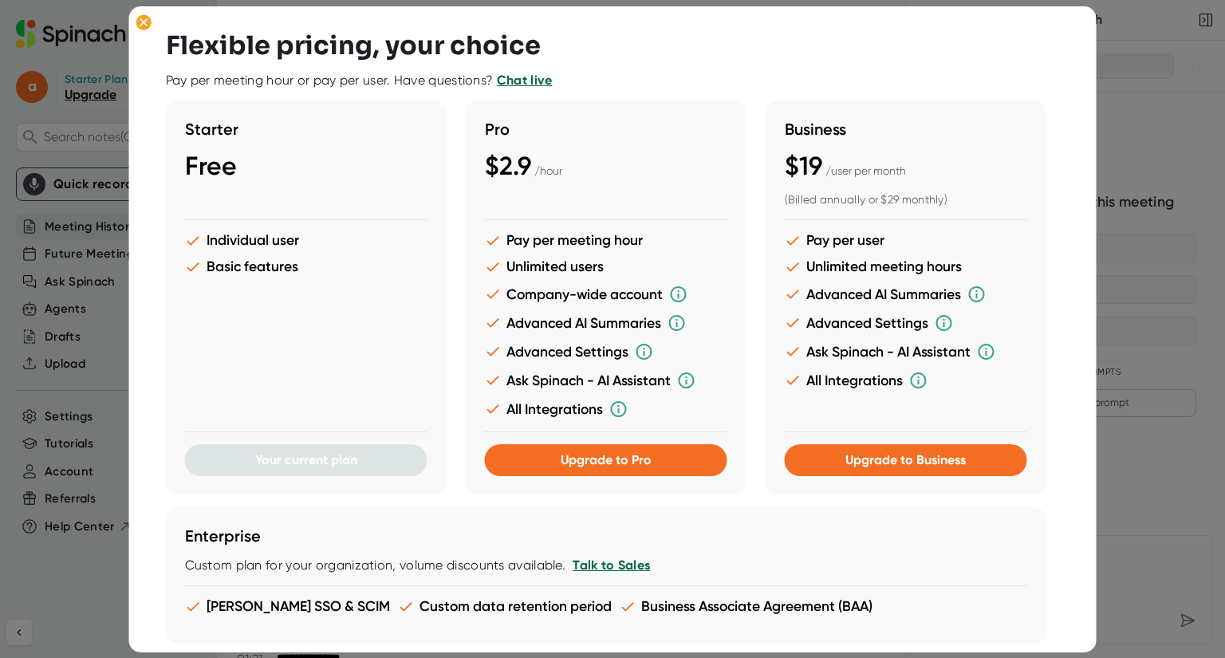
click at [1136, 102] on div at bounding box center [612, 329] width 1225 height 658
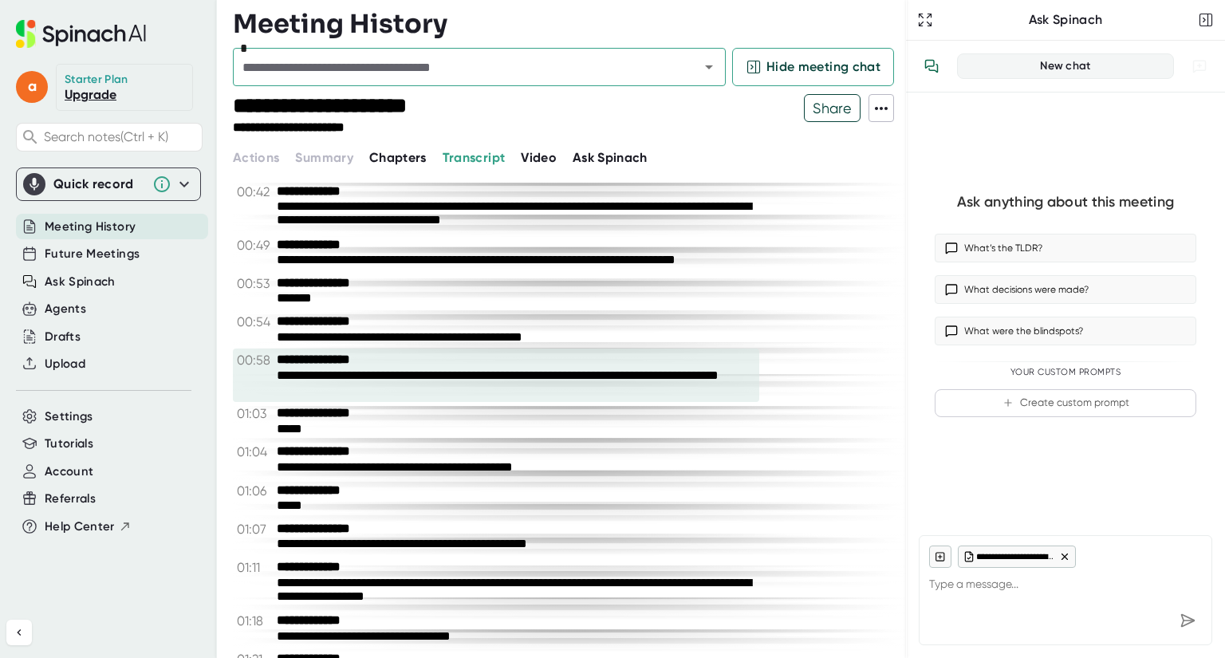
drag, startPoint x: 279, startPoint y: 191, endPoint x: 634, endPoint y: 216, distance: 355.9
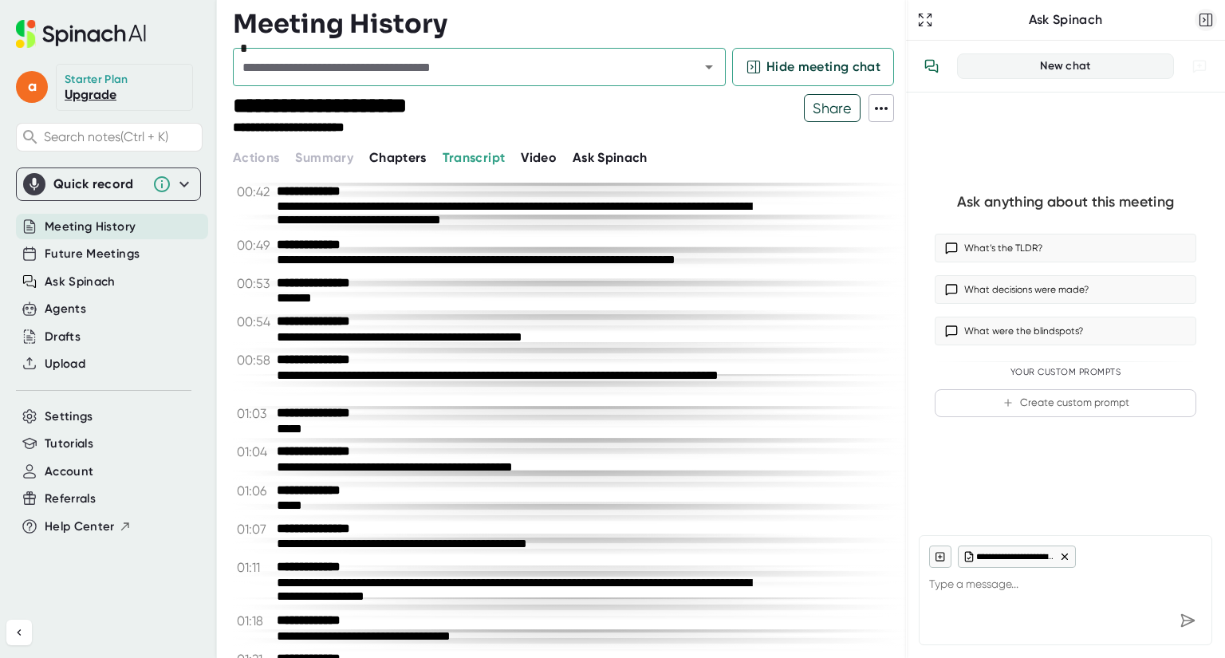
click at [1204, 14] on rect "button" at bounding box center [1206, 20] width 12 height 12
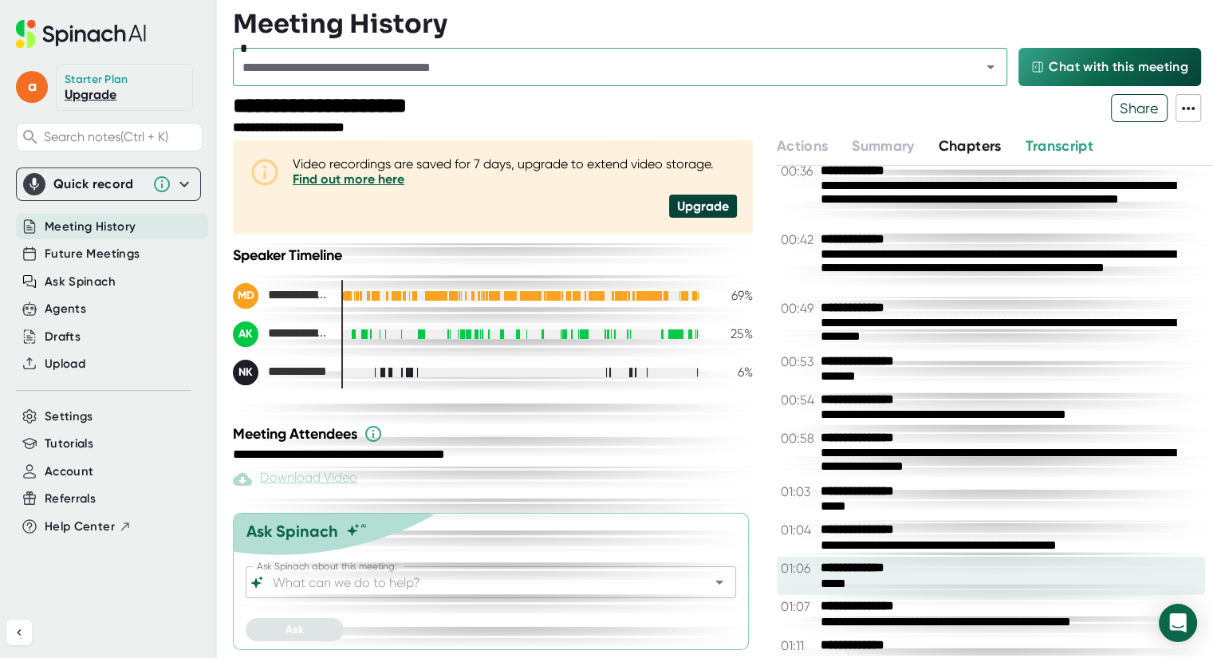
scroll to position [479, 0]
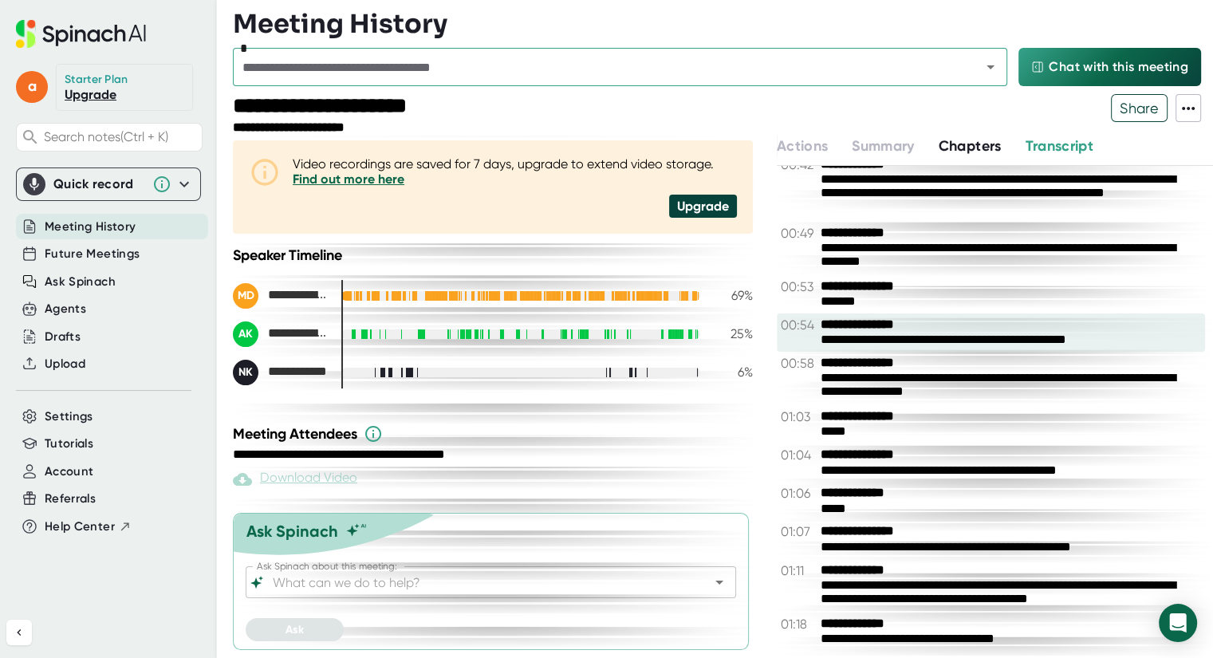
drag, startPoint x: 1036, startPoint y: 548, endPoint x: 864, endPoint y: 246, distance: 347.9
click at [864, 246] on div "**********" at bounding box center [995, 411] width 436 height 490
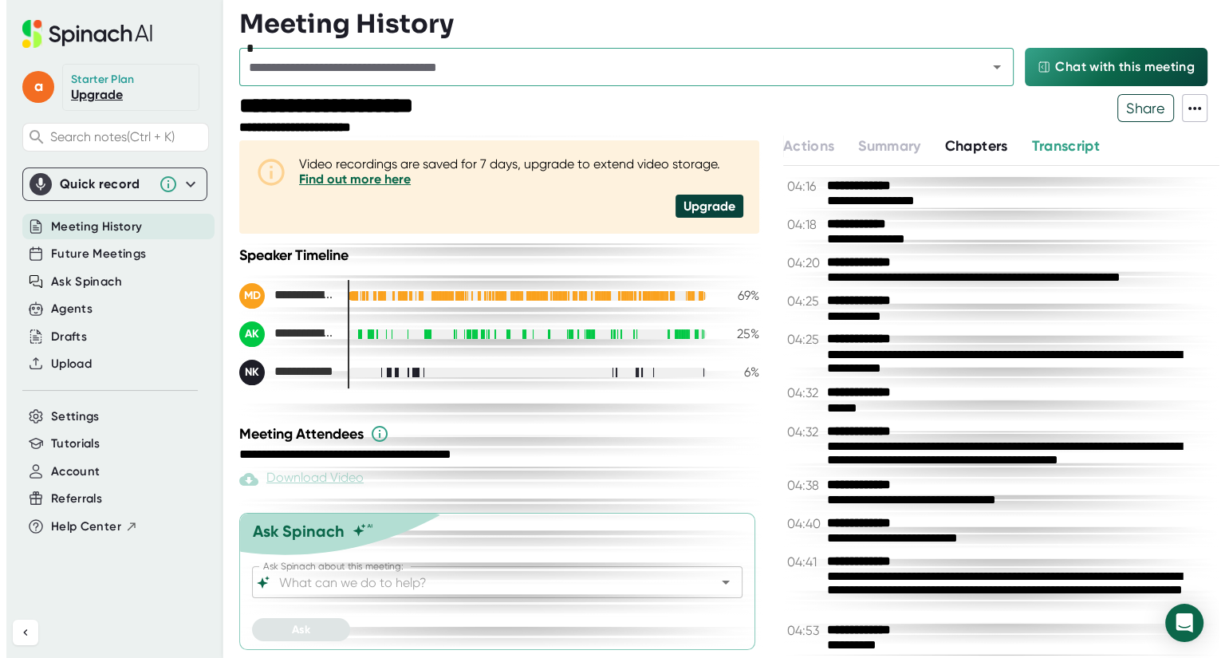
scroll to position [3430, 0]
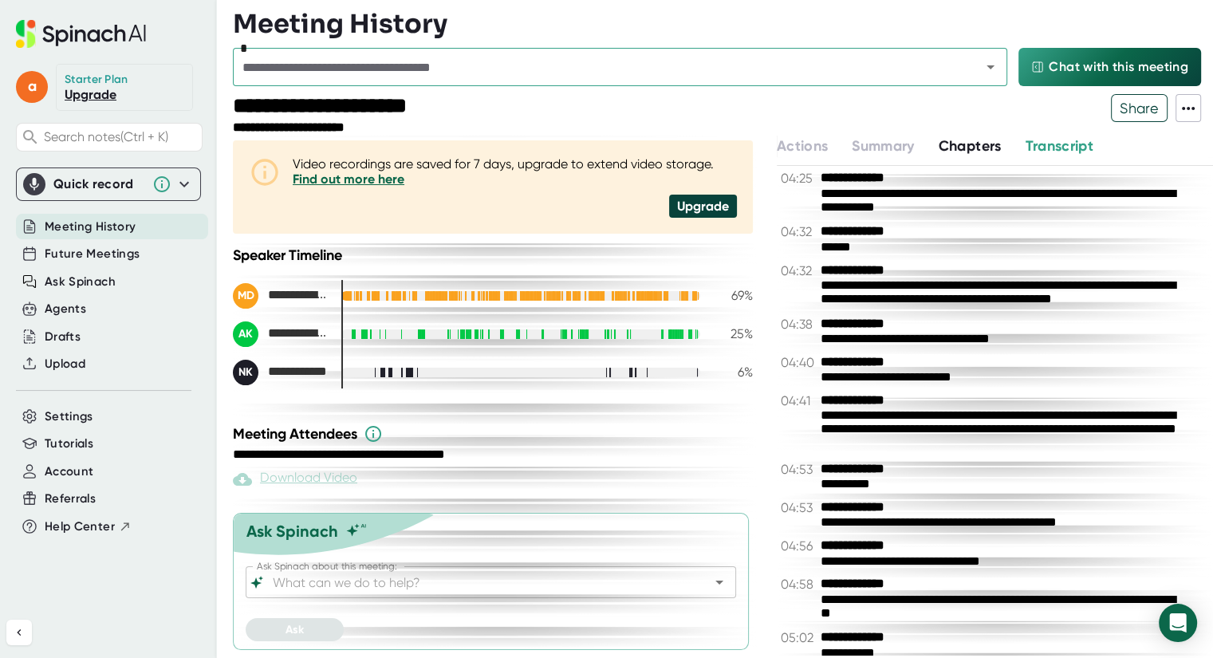
click at [1031, 152] on span "Transcript" at bounding box center [1059, 146] width 69 height 18
click at [1052, 146] on span "Transcript" at bounding box center [1059, 146] width 69 height 18
click at [78, 91] on link "Upgrade" at bounding box center [91, 94] width 52 height 15
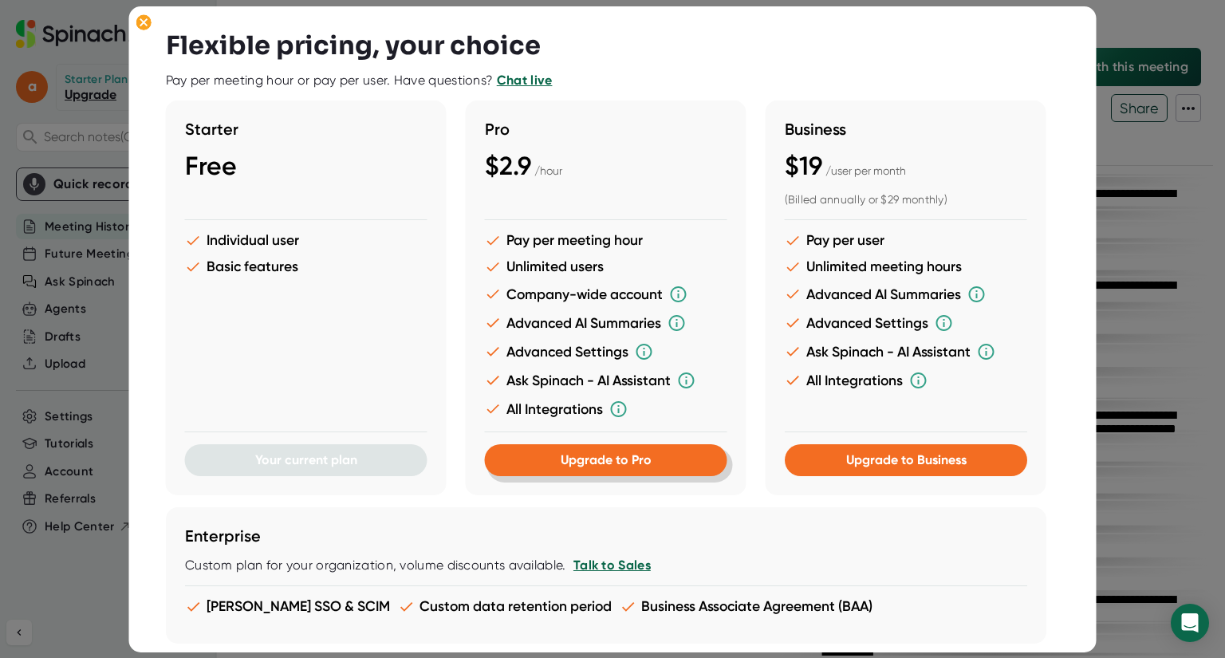
click at [620, 457] on span "Upgrade to Pro" at bounding box center [606, 459] width 91 height 15
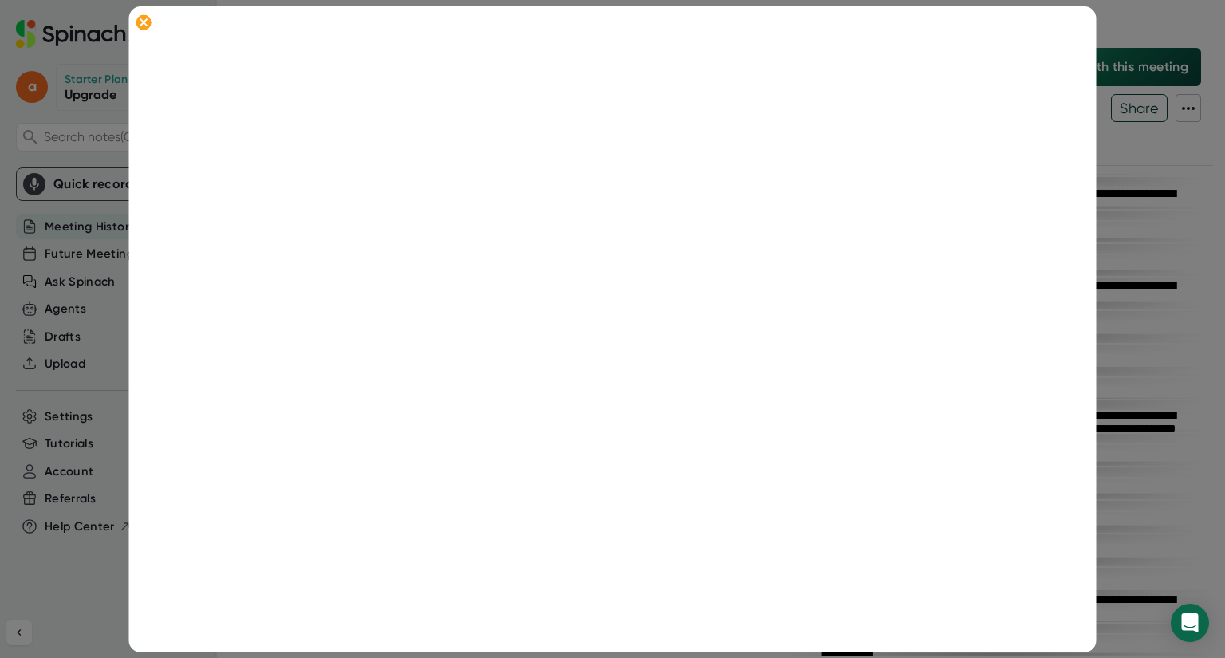
scroll to position [298, 0]
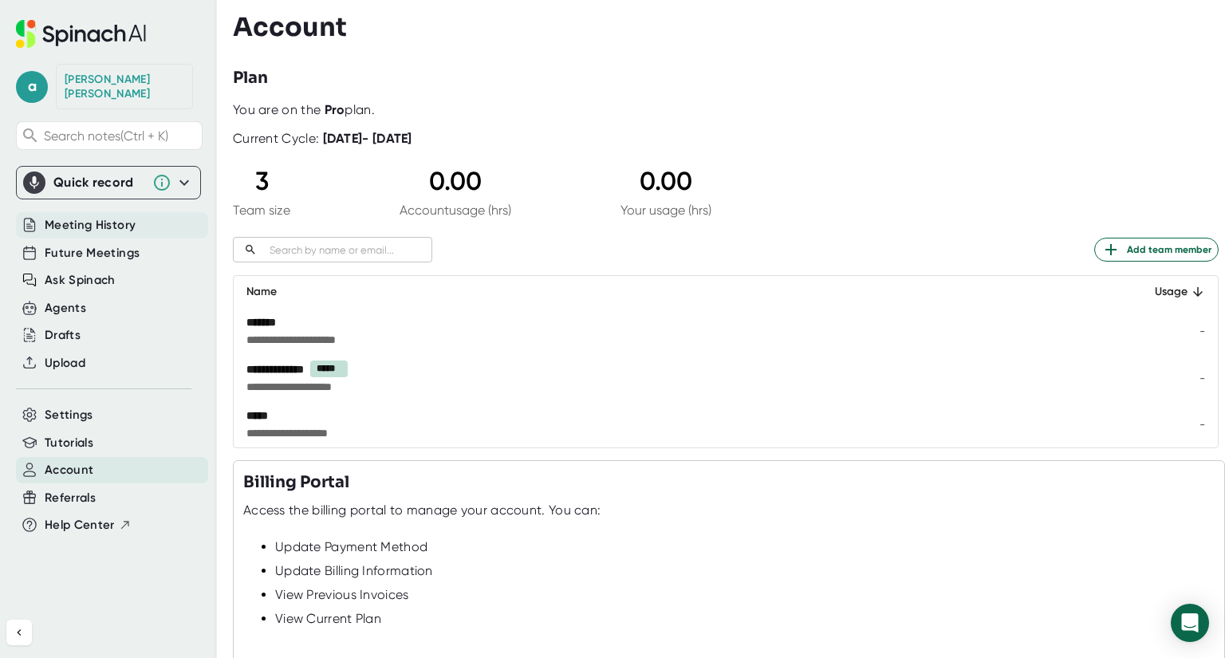
click at [113, 216] on span "Meeting History" at bounding box center [90, 225] width 91 height 18
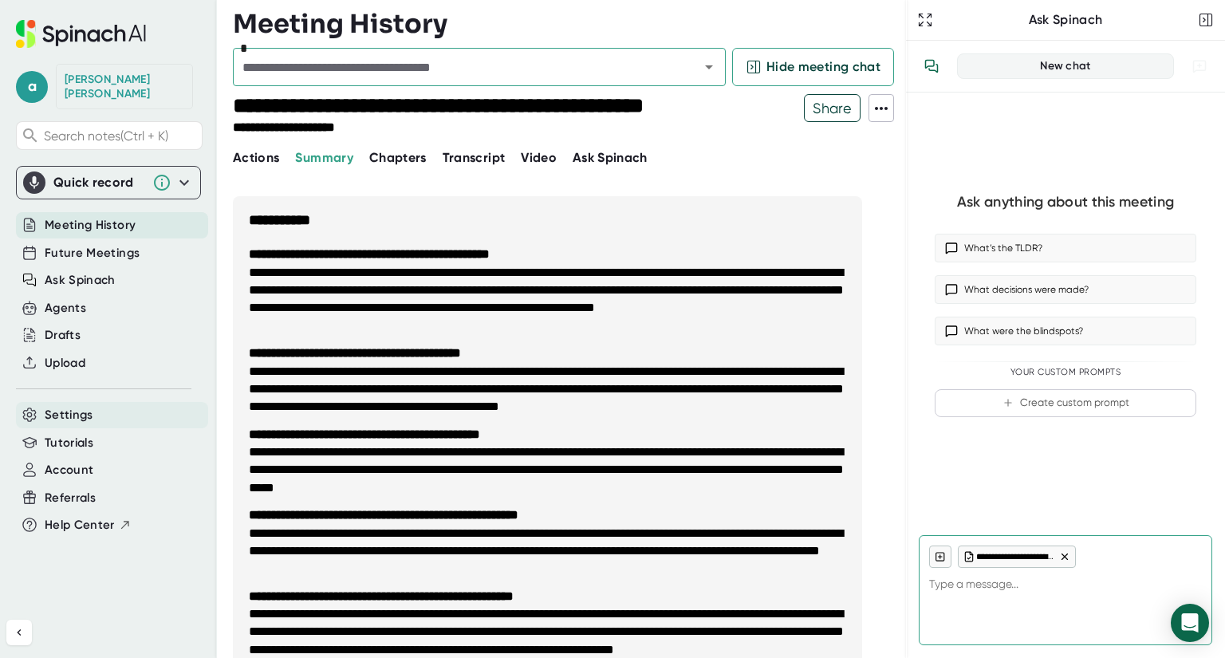
type textarea "x"
click at [83, 406] on span "Settings" at bounding box center [69, 415] width 49 height 18
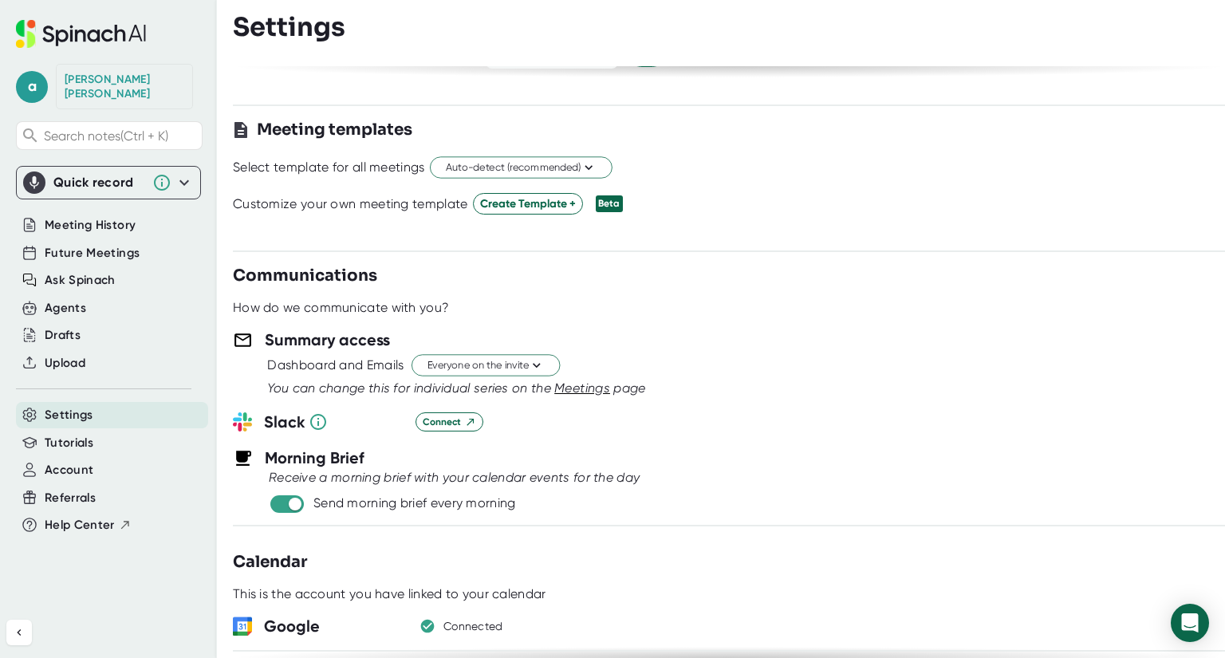
scroll to position [638, 0]
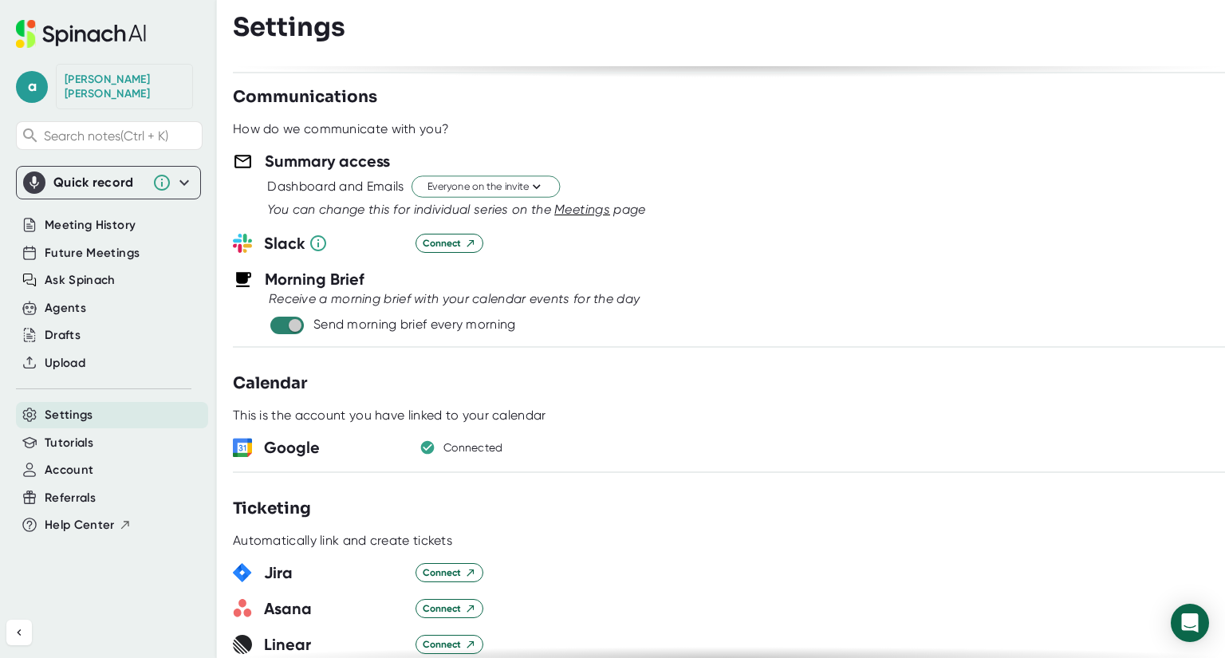
click at [293, 320] on input "checkbox" at bounding box center [294, 325] width 45 height 14
checkbox input "false"
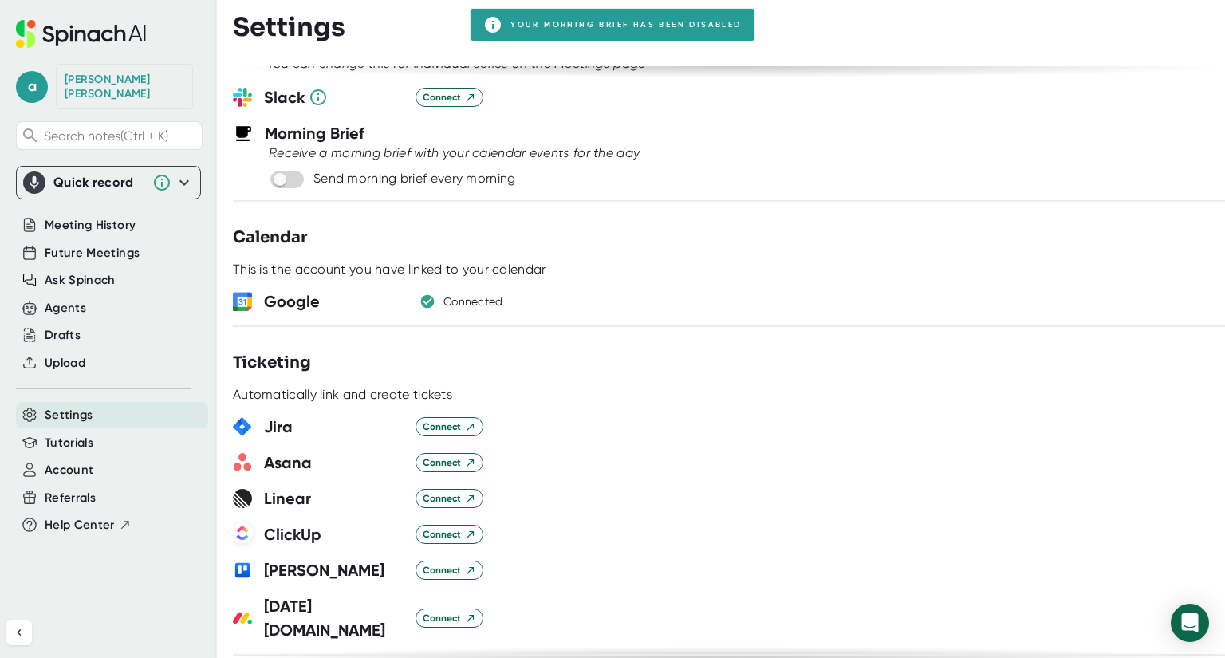
scroll to position [798, 0]
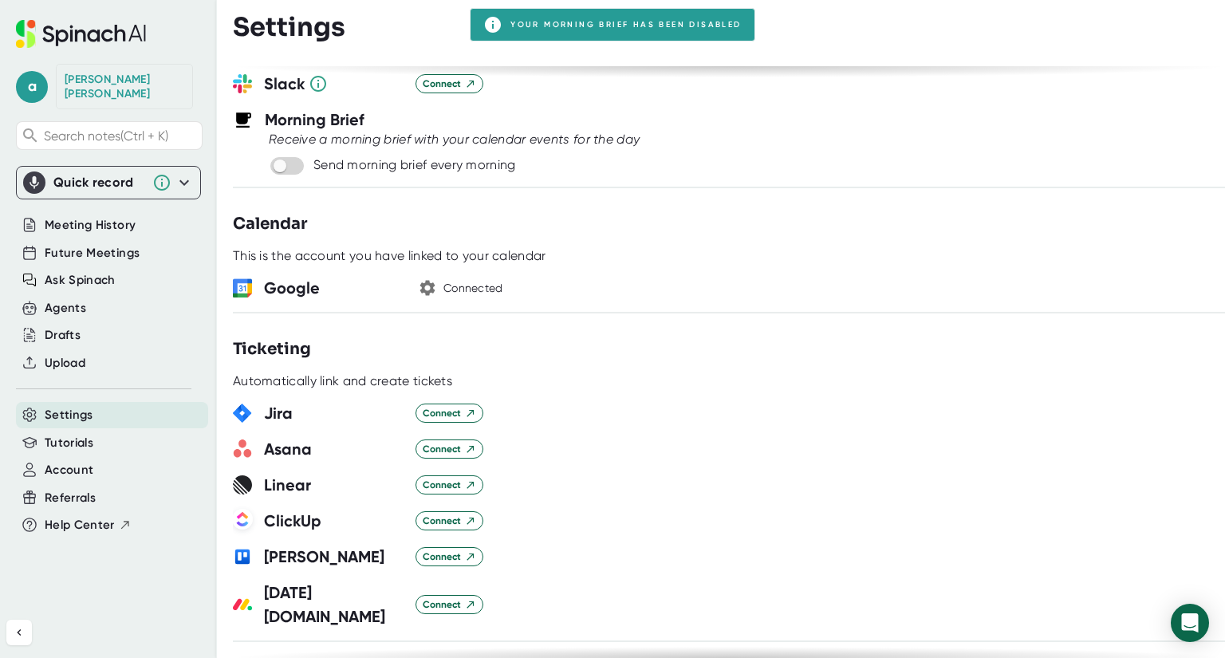
click at [286, 277] on h3 "Google" at bounding box center [334, 288] width 140 height 24
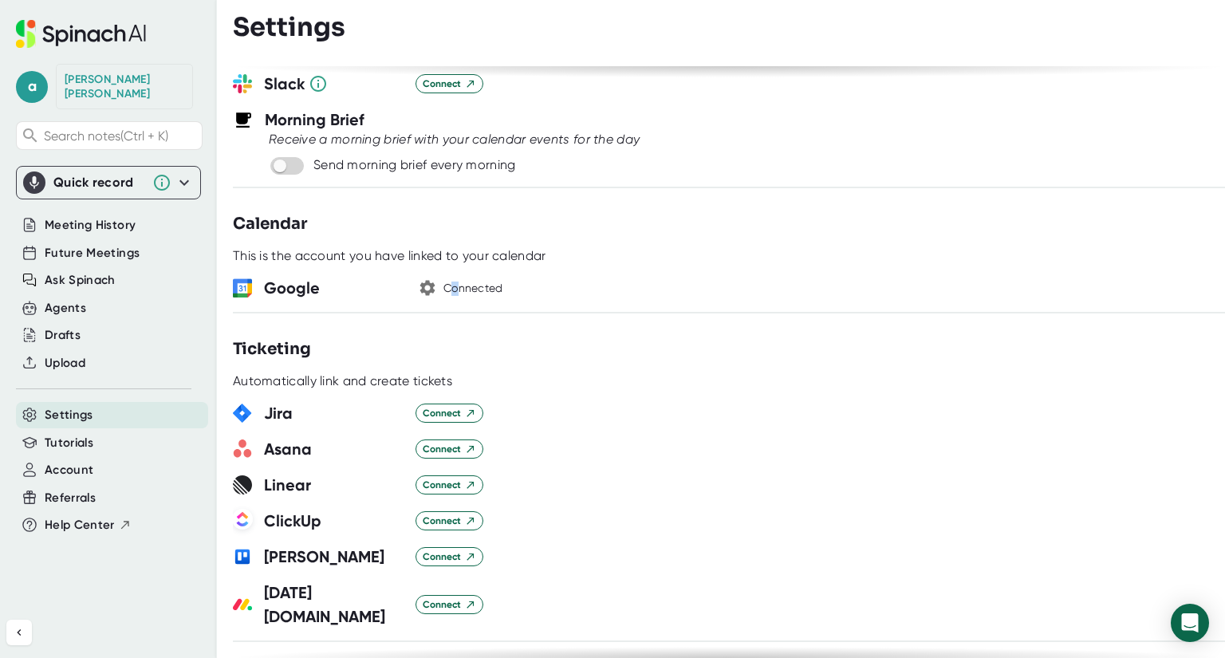
click at [455, 282] on div "Connected" at bounding box center [473, 289] width 60 height 14
click at [483, 270] on div at bounding box center [729, 270] width 992 height 12
drag, startPoint x: 262, startPoint y: 297, endPoint x: 246, endPoint y: 284, distance: 19.8
click at [261, 297] on div "**********" at bounding box center [729, 362] width 992 height 592
click at [245, 283] on img at bounding box center [242, 287] width 19 height 19
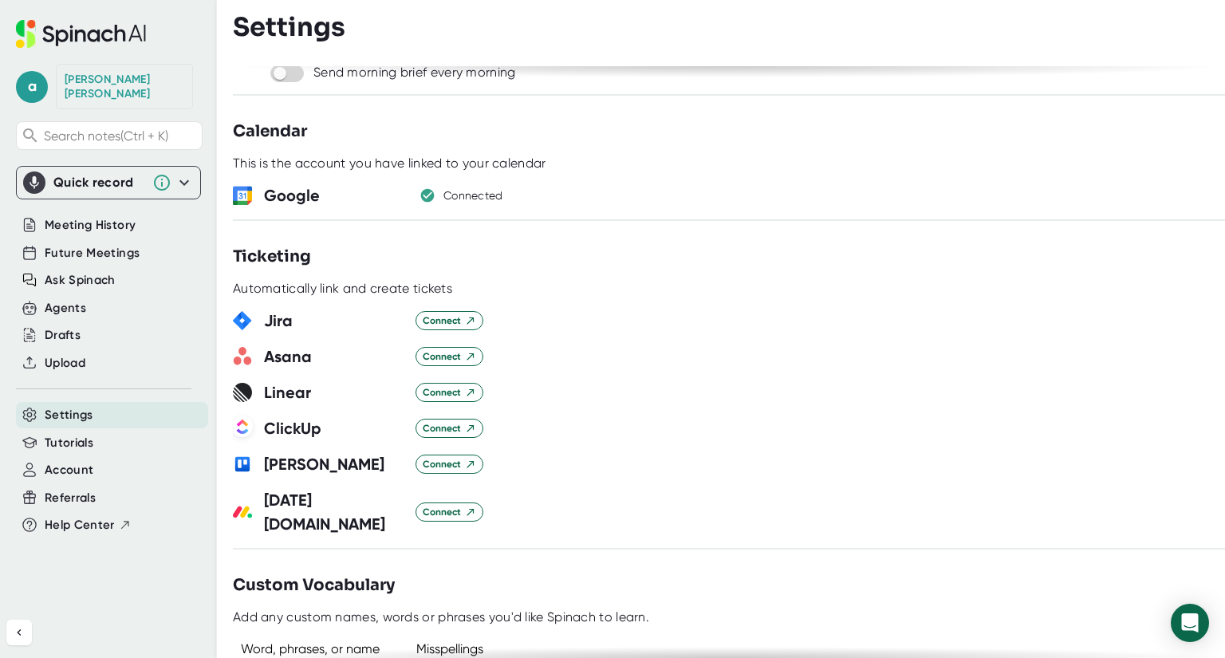
scroll to position [877, 0]
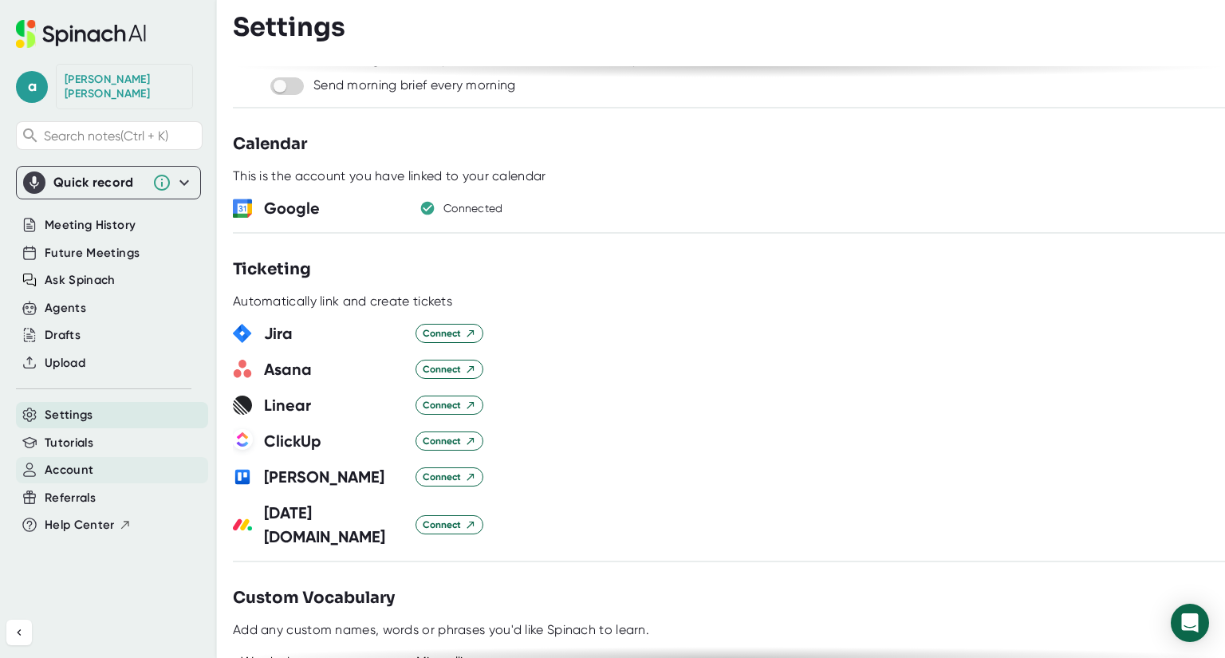
click at [69, 461] on span "Account" at bounding box center [69, 470] width 49 height 18
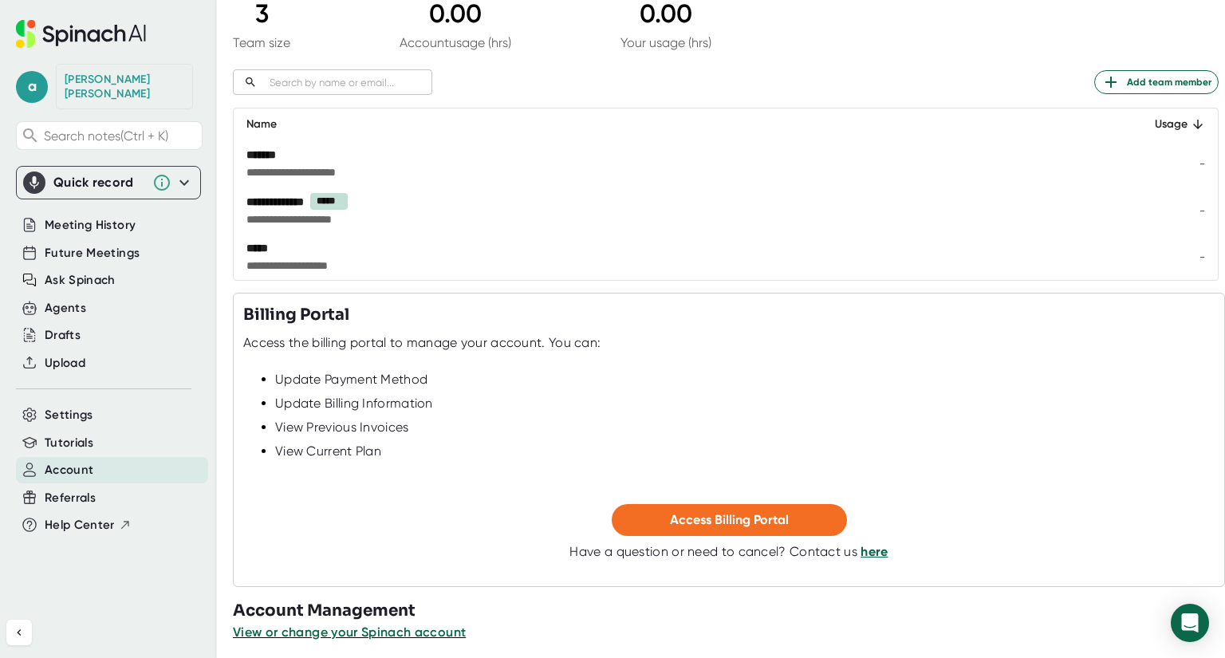
scroll to position [175, 0]
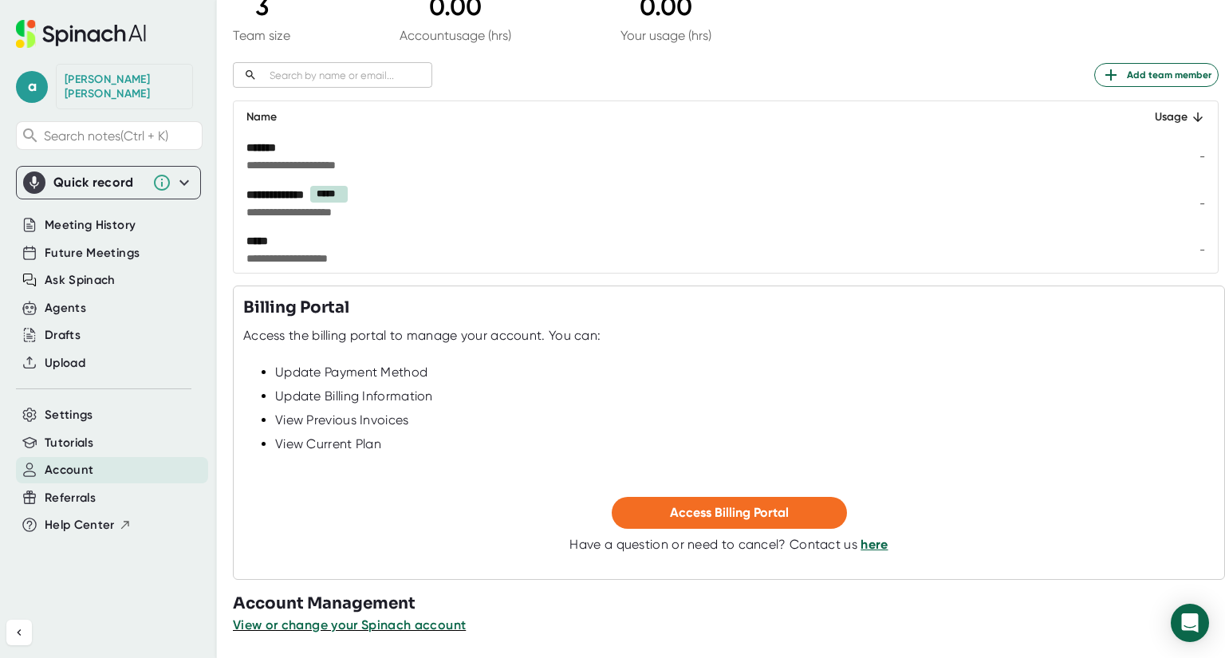
click at [345, 613] on h3 "Account Management" at bounding box center [729, 604] width 992 height 24
click at [346, 626] on span "View or change your Spinach account" at bounding box center [350, 624] width 235 height 15
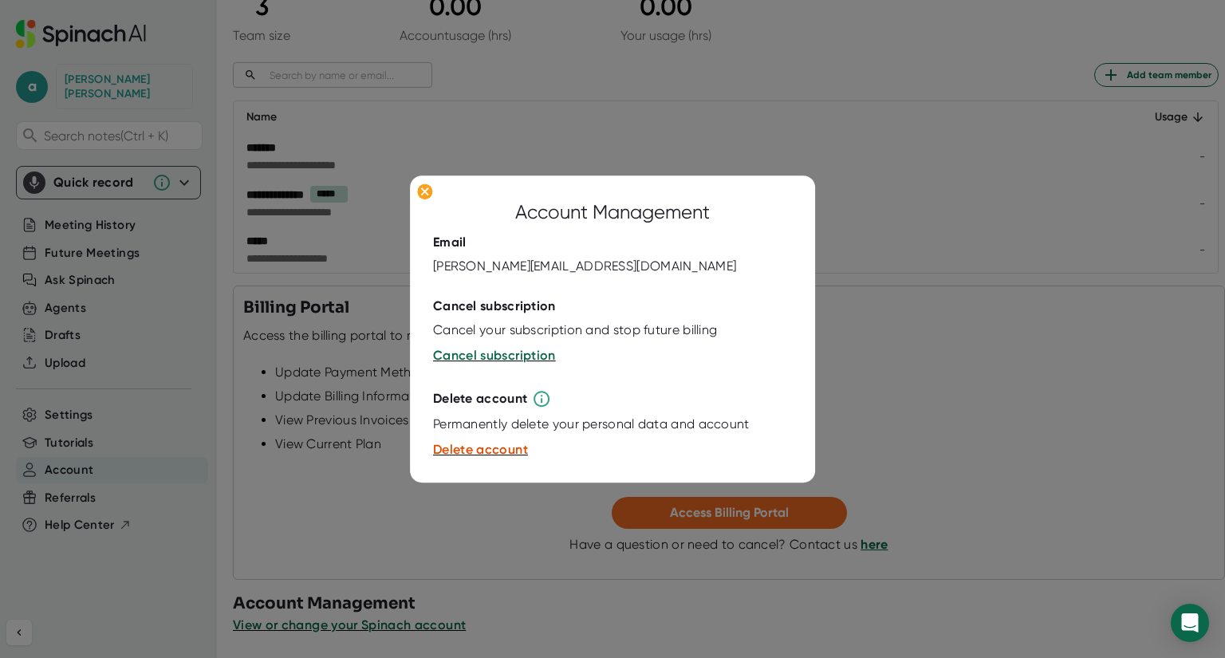
click at [344, 389] on div at bounding box center [612, 329] width 1225 height 658
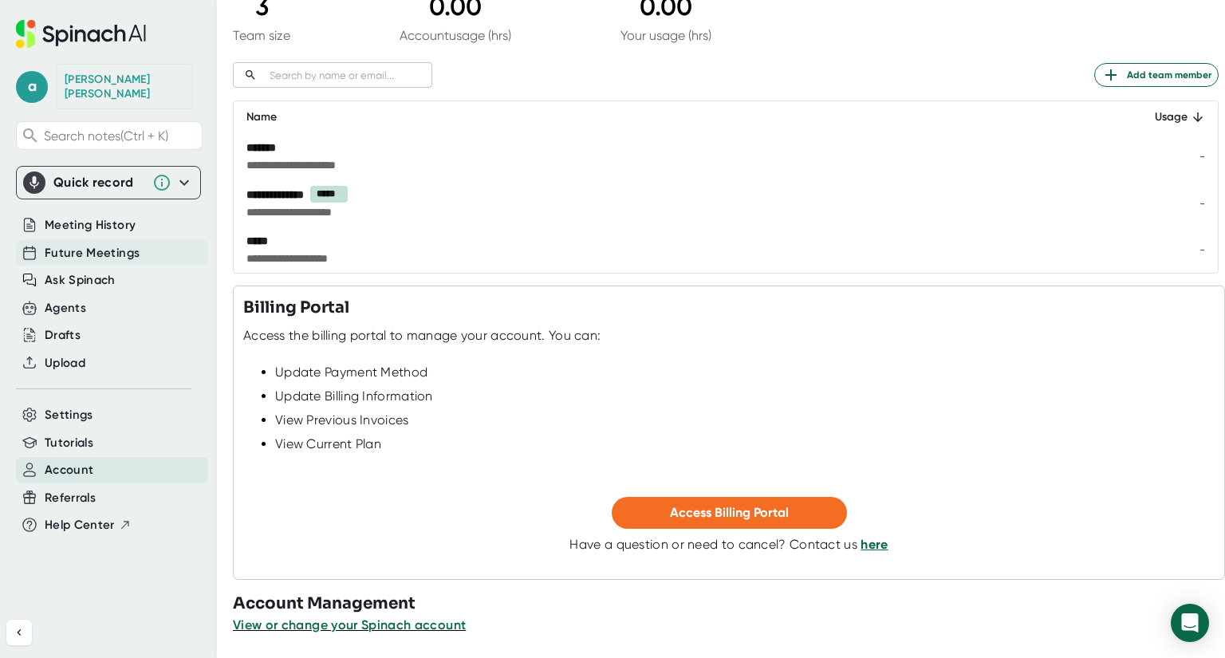
click at [61, 244] on span "Future Meetings" at bounding box center [92, 253] width 95 height 18
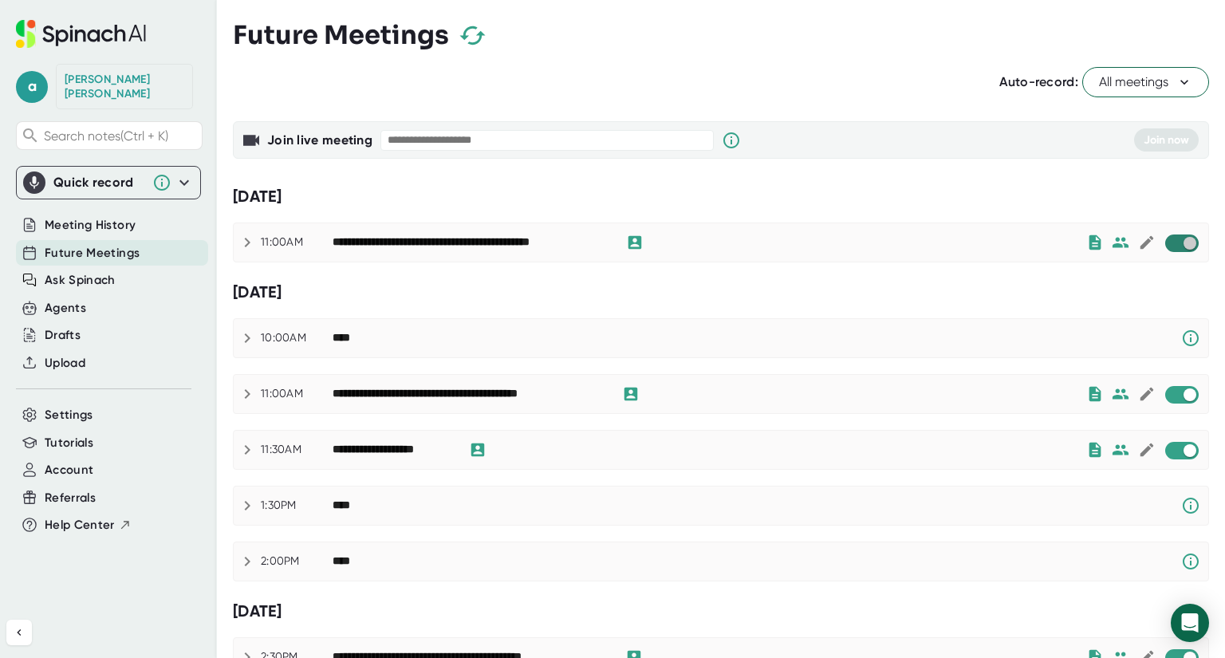
drag, startPoint x: 1161, startPoint y: 236, endPoint x: 1224, endPoint y: 376, distance: 153.5
click at [1167, 236] on input "checkbox" at bounding box center [1189, 243] width 45 height 14
click at [1169, 395] on input "checkbox" at bounding box center [1189, 395] width 45 height 14
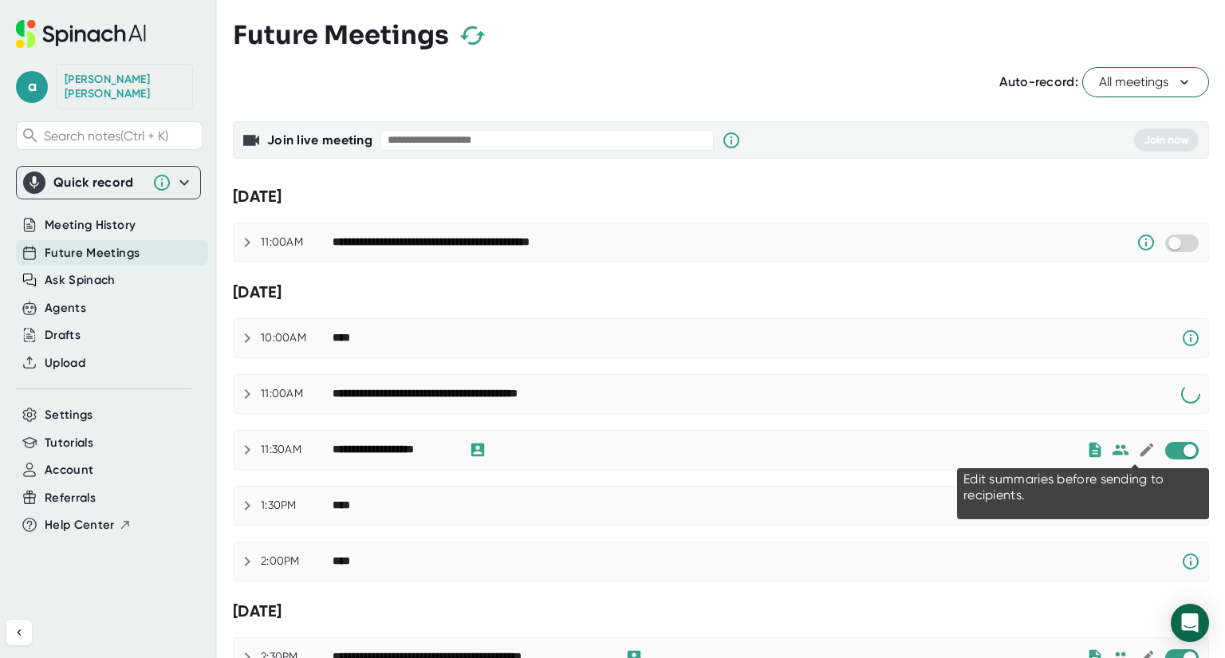
click at [1140, 450] on icon at bounding box center [1147, 450] width 14 height 14
checkbox input "true"
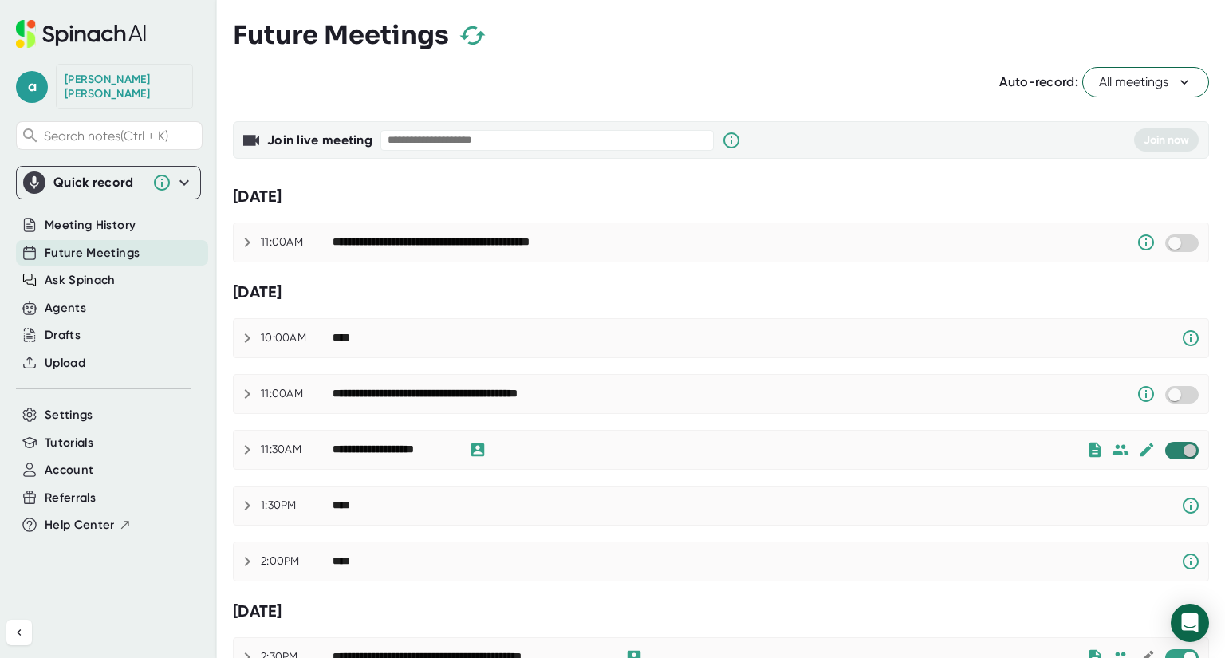
click at [1167, 447] on input "checkbox" at bounding box center [1189, 450] width 45 height 14
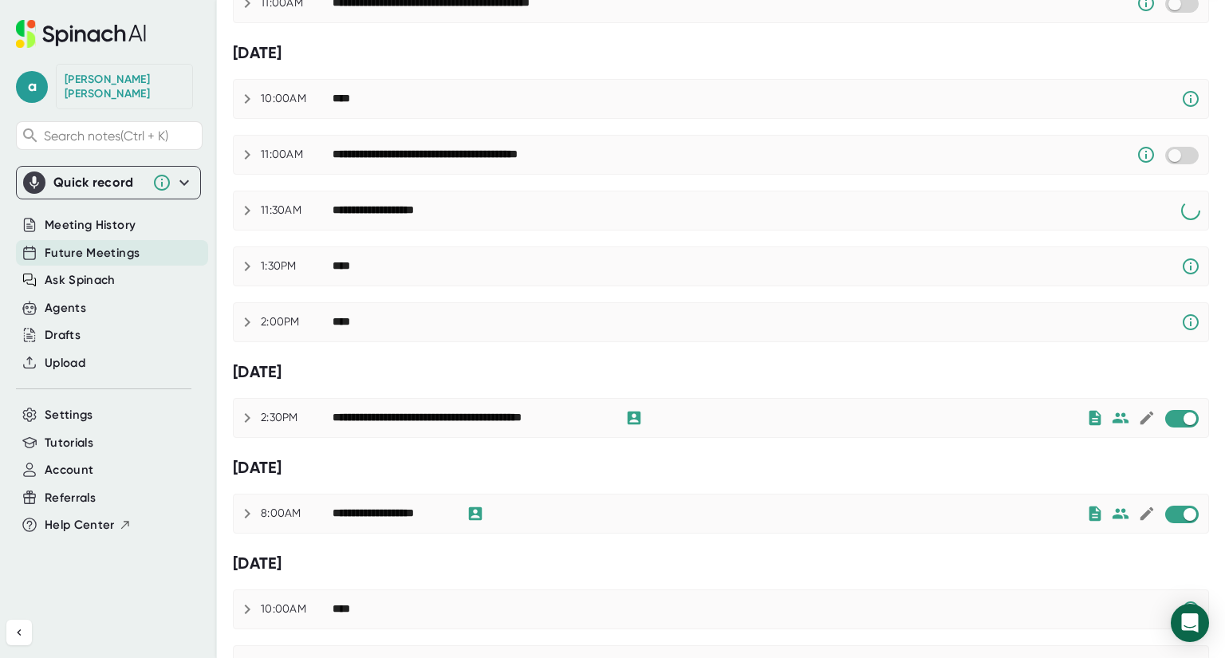
click at [1160, 404] on div "**********" at bounding box center [721, 418] width 975 height 38
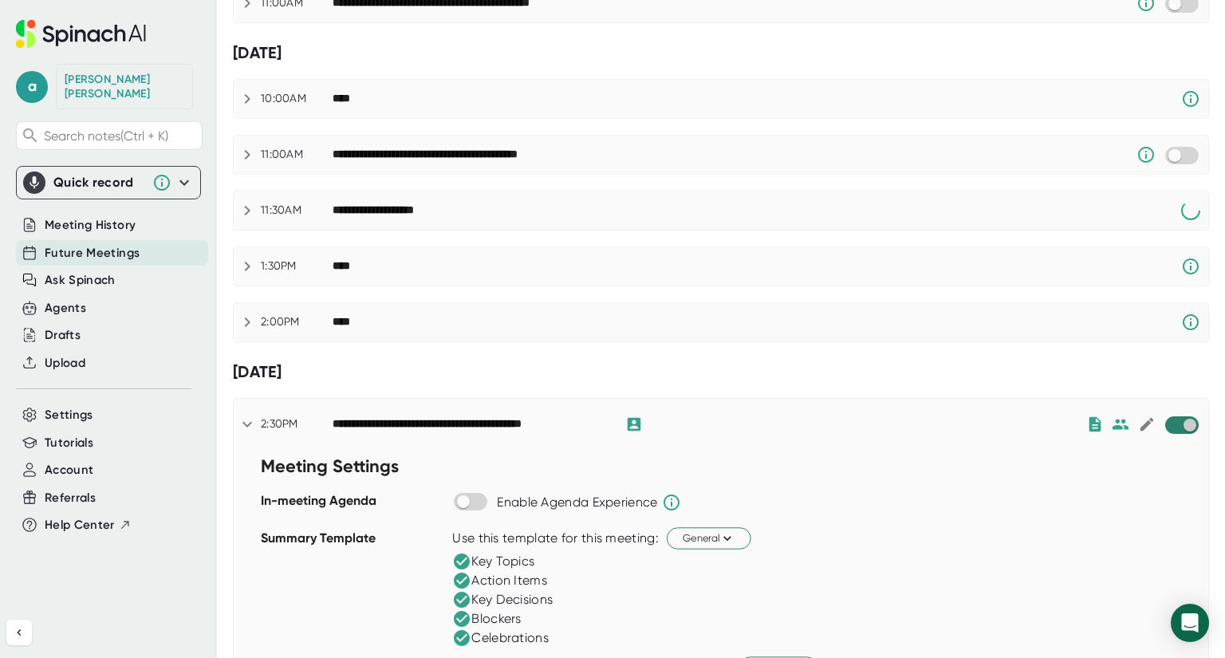
click at [1167, 418] on input "checkbox" at bounding box center [1189, 425] width 45 height 14
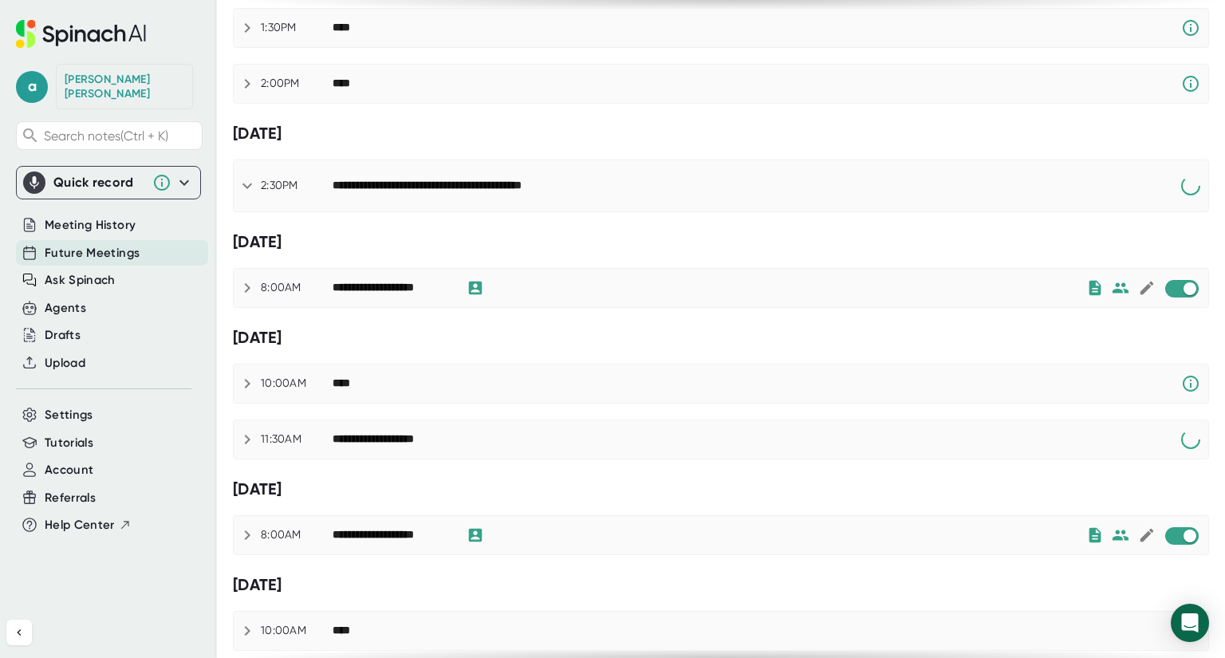
scroll to position [479, 0]
click at [1167, 282] on input "checkbox" at bounding box center [1189, 288] width 45 height 14
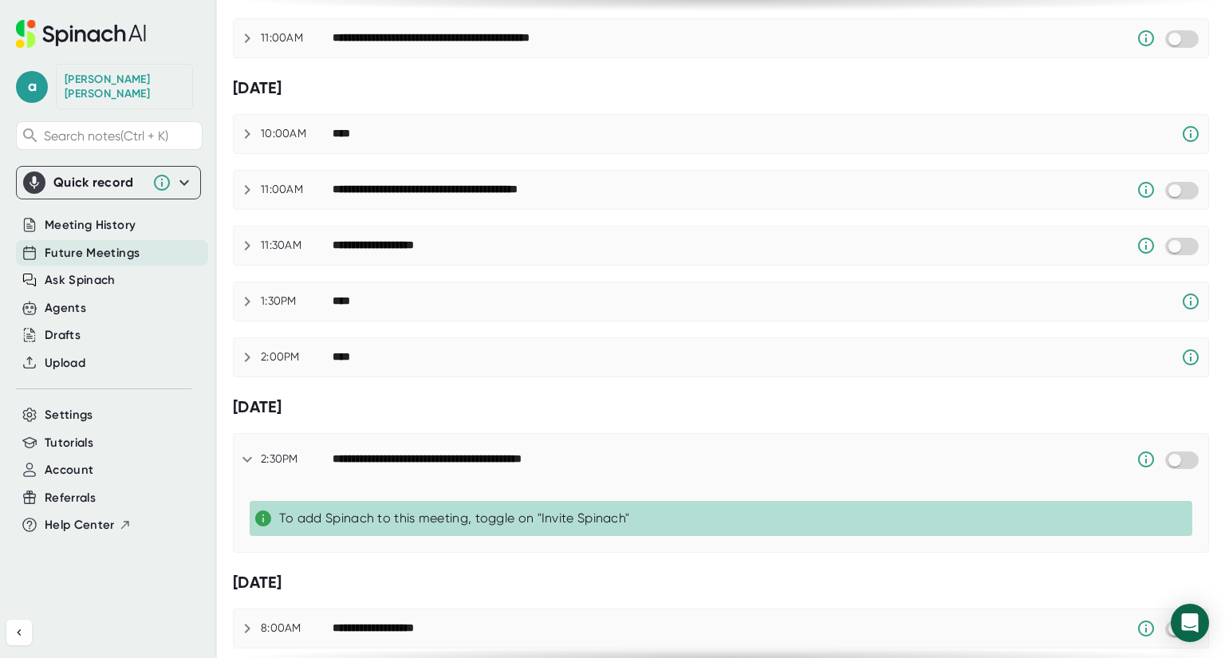
scroll to position [0, 0]
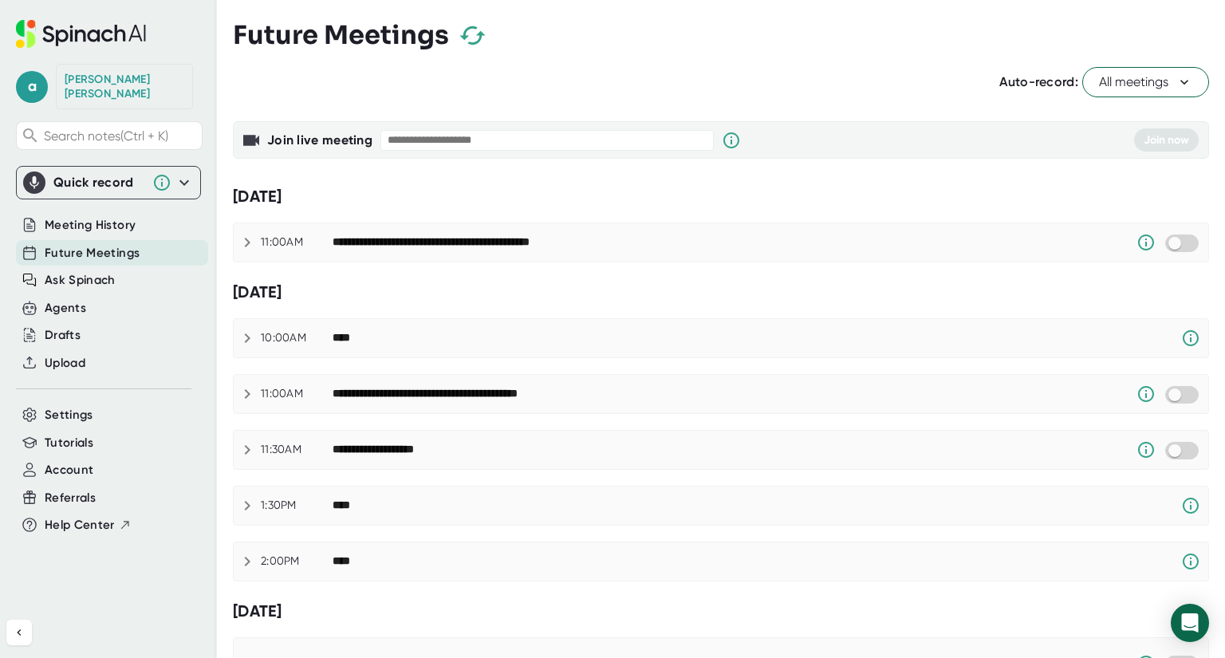
drag, startPoint x: 437, startPoint y: 252, endPoint x: 523, endPoint y: 342, distance: 124.7
drag, startPoint x: 523, startPoint y: 342, endPoint x: 250, endPoint y: 95, distance: 368.8
click at [250, 95] on div "Auto-record: All meetings" at bounding box center [721, 82] width 976 height 30
